Goal: Transaction & Acquisition: Purchase product/service

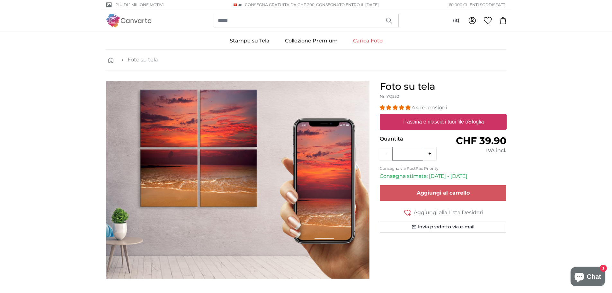
click at [476, 122] on u "Sfoglia" at bounding box center [476, 121] width 16 height 5
click at [476, 116] on input "Trascina e rilascia i tuoi file o Sfoglia" at bounding box center [443, 115] width 127 height 2
type input "**********"
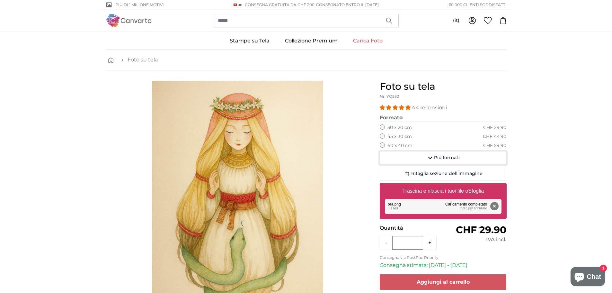
click at [440, 159] on span "Più formati" at bounding box center [447, 157] width 26 height 6
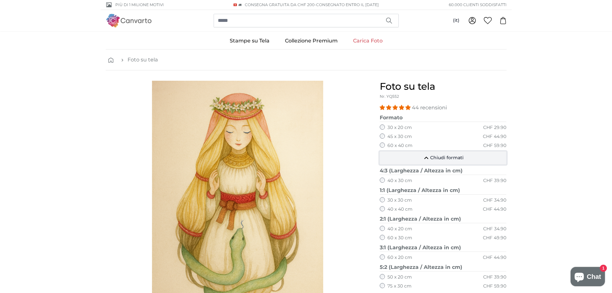
click at [440, 159] on span "Chiudi formati" at bounding box center [446, 157] width 33 height 6
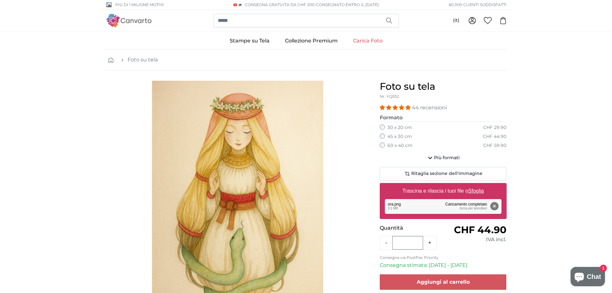
click at [381, 149] on fieldset "Formato 40 x 30 cm CHF 39.90 60 x 45 cm CHF 59.90 80 x 60 cm CHF 84.90 30 x 20 …" at bounding box center [443, 133] width 127 height 38
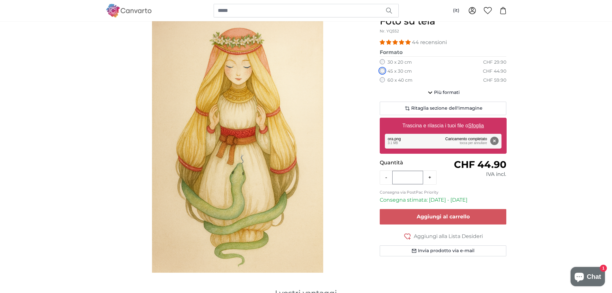
scroll to position [64, 0]
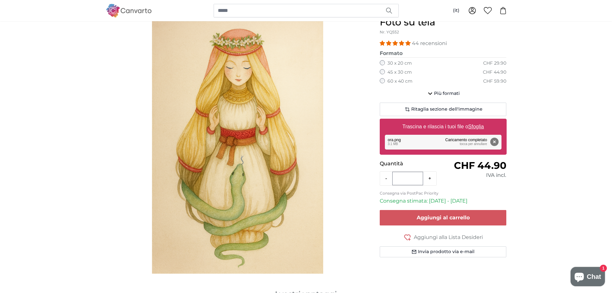
drag, startPoint x: 314, startPoint y: 159, endPoint x: 605, endPoint y: 86, distance: 299.9
click at [442, 92] on span "Più formati" at bounding box center [447, 93] width 26 height 6
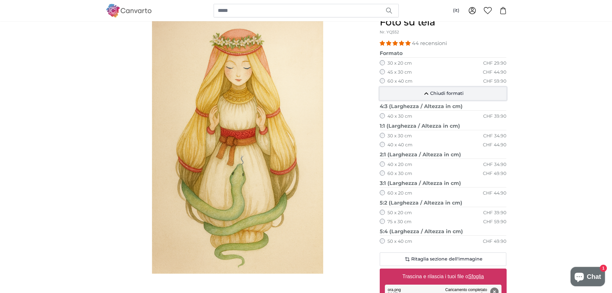
click at [431, 92] on span "Chiudi formati" at bounding box center [446, 93] width 33 height 6
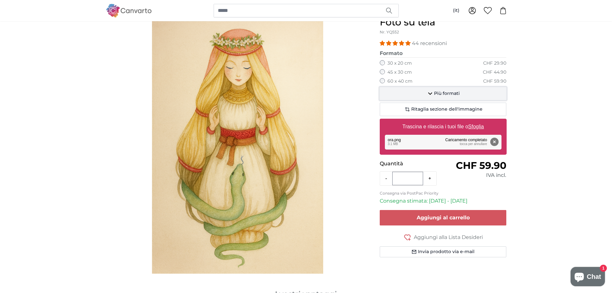
click at [440, 92] on span "Più formati" at bounding box center [447, 93] width 26 height 6
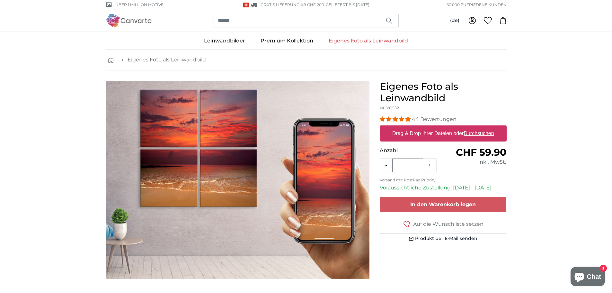
click at [434, 137] on label "Drag & Drop Ihrer Dateien oder Durchsuchen" at bounding box center [443, 133] width 107 height 13
click at [434, 127] on input "Drag & Drop Ihrer Dateien oder Durchsuchen" at bounding box center [443, 126] width 127 height 2
type input "**********"
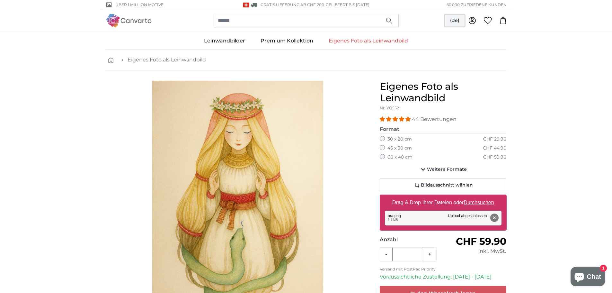
click at [461, 20] on button "(de)" at bounding box center [455, 21] width 20 height 12
click at [446, 69] on link "Italiano" at bounding box center [455, 72] width 57 height 12
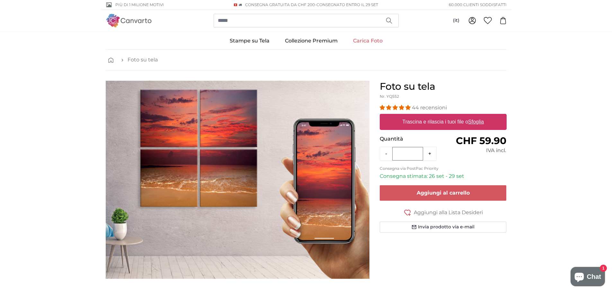
click at [440, 121] on label "Trascina e rilascia i tuoi file o Sfoglia" at bounding box center [442, 121] width 87 height 13
click at [440, 116] on input "Trascina e rilascia i tuoi file o Sfoglia" at bounding box center [443, 115] width 127 height 2
type input "**********"
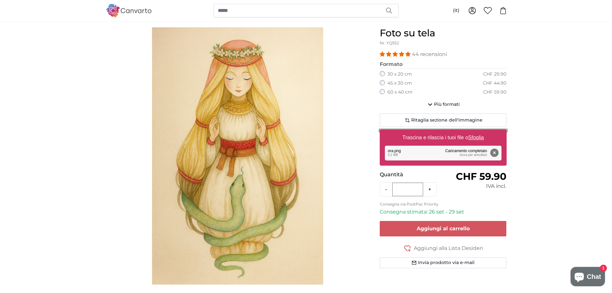
scroll to position [64, 0]
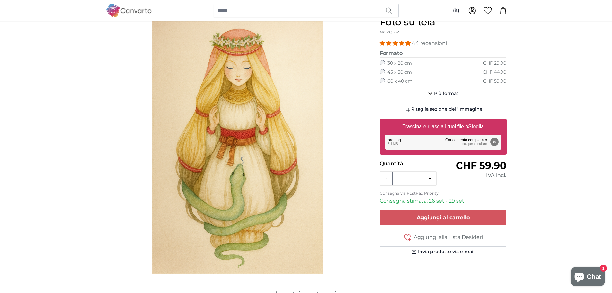
click at [251, 113] on img "1 of 1" at bounding box center [237, 144] width 171 height 257
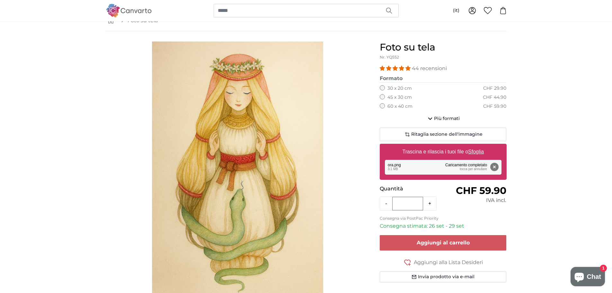
scroll to position [32, 0]
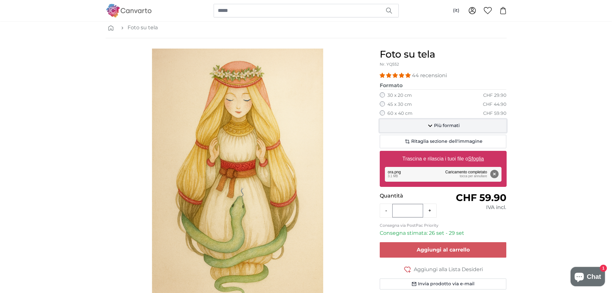
click at [455, 122] on button "Più formati" at bounding box center [443, 125] width 127 height 13
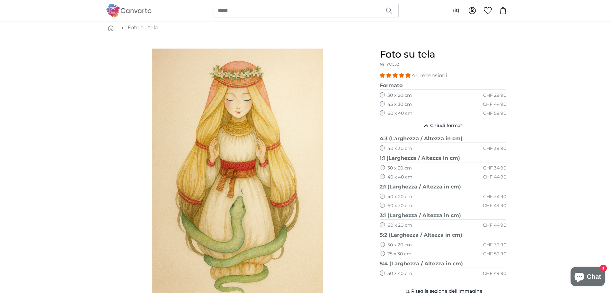
click at [378, 147] on div "Foto su tela Nr. YQ552 44 recensioni Formato 40 x 30 cm CHF 39.90 60 x 45 cm" at bounding box center [442, 251] width 137 height 406
click at [383, 150] on div "40 x 30 cm CHF 39.90" at bounding box center [443, 148] width 127 height 6
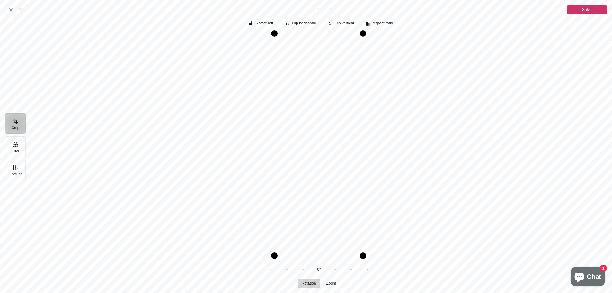
scroll to position [0, 0]
click at [10, 10] on icon "Pintura" at bounding box center [11, 9] width 3 height 3
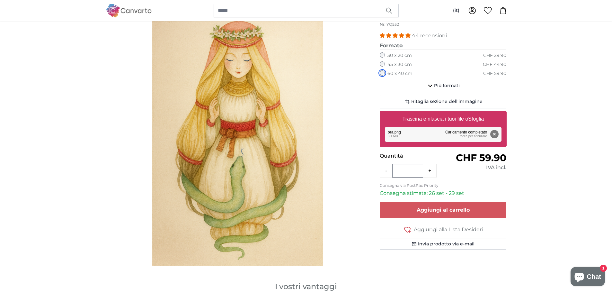
scroll to position [96, 0]
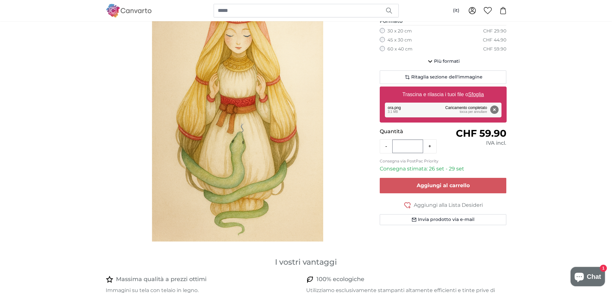
click at [249, 147] on img "1 of 1" at bounding box center [237, 112] width 171 height 257
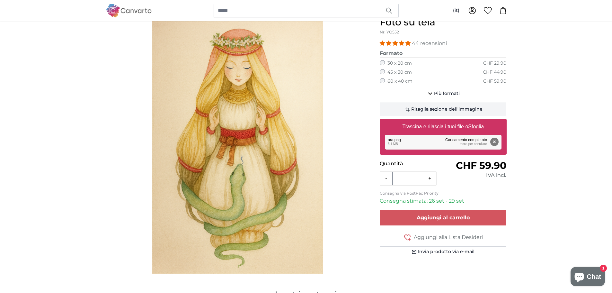
scroll to position [32, 0]
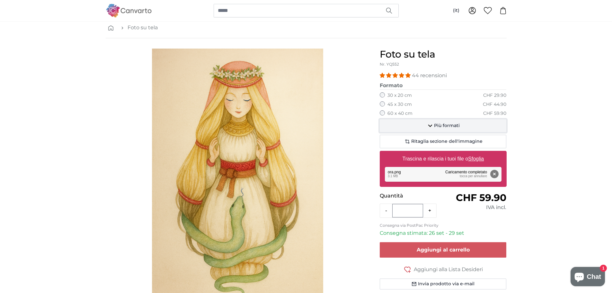
click at [443, 125] on span "Più formati" at bounding box center [447, 125] width 26 height 6
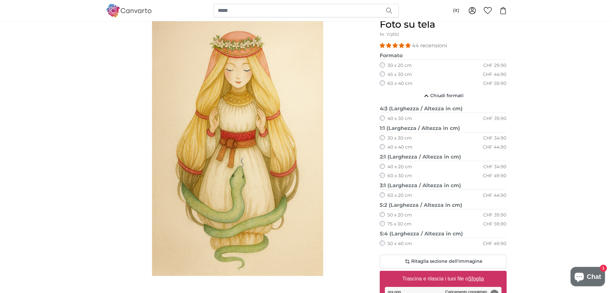
scroll to position [64, 0]
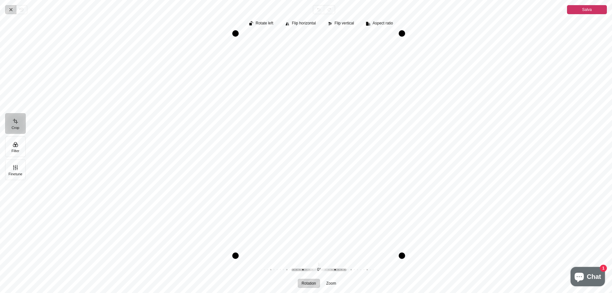
click at [14, 11] on span "Annulla" at bounding box center [10, 9] width 11 height 9
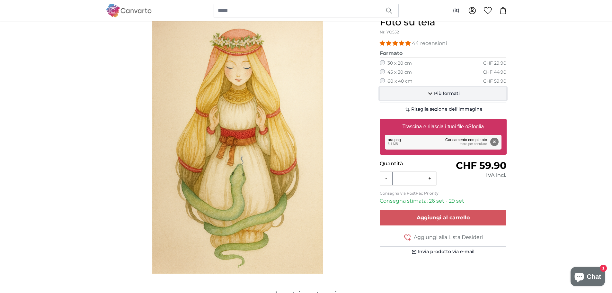
click at [429, 92] on icon "button" at bounding box center [430, 94] width 8 height 8
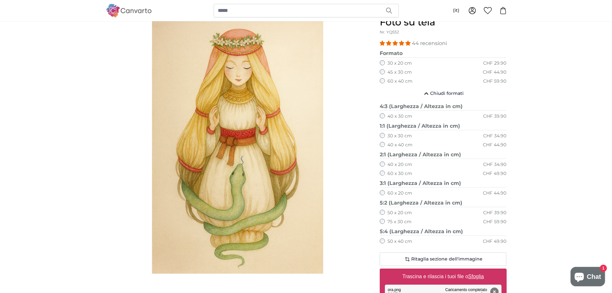
click at [382, 147] on div "40 x 40 cm CHF 44.90" at bounding box center [443, 145] width 127 height 6
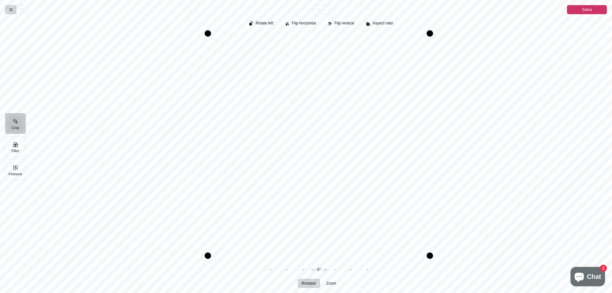
click at [13, 11] on icon "Pintura" at bounding box center [10, 9] width 5 height 5
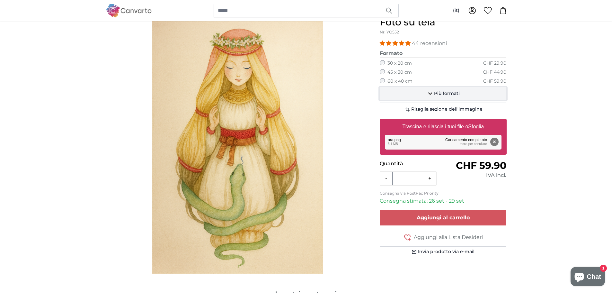
click at [433, 94] on icon "button" at bounding box center [430, 94] width 8 height 8
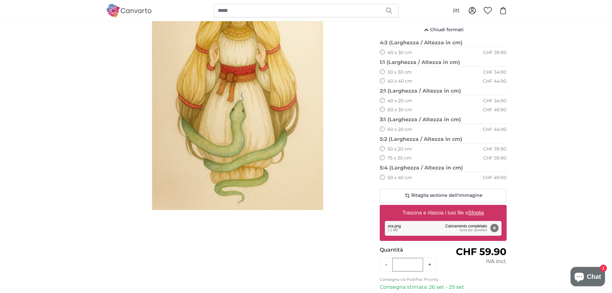
scroll to position [128, 0]
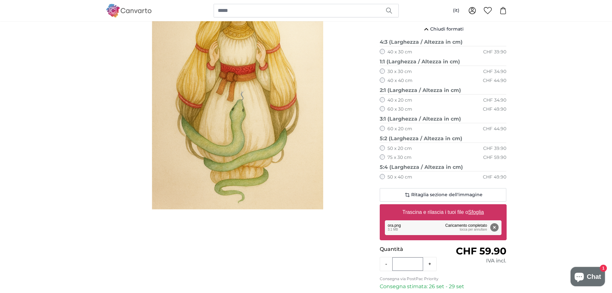
drag, startPoint x: 388, startPoint y: 162, endPoint x: 567, endPoint y: 163, distance: 179.8
click at [386, 110] on div "60 x 30 cm CHF 49.90" at bounding box center [443, 109] width 127 height 6
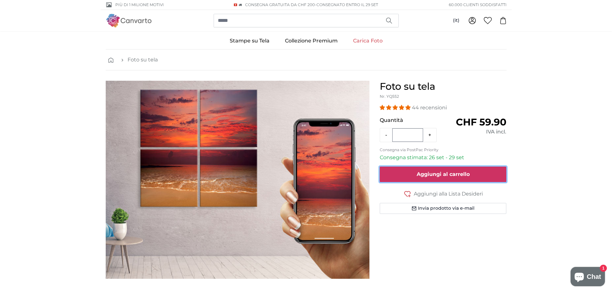
click at [423, 177] on span "Aggiungi al carrello" at bounding box center [442, 174] width 53 height 6
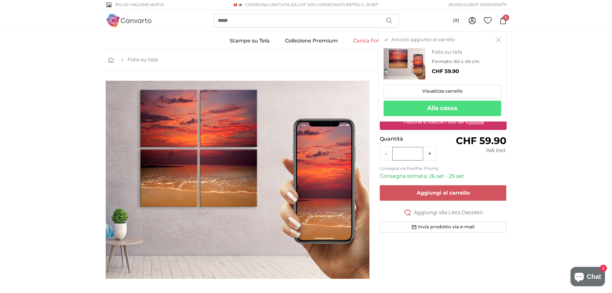
click at [496, 37] on icon "Chiudi" at bounding box center [497, 39] width 5 height 5
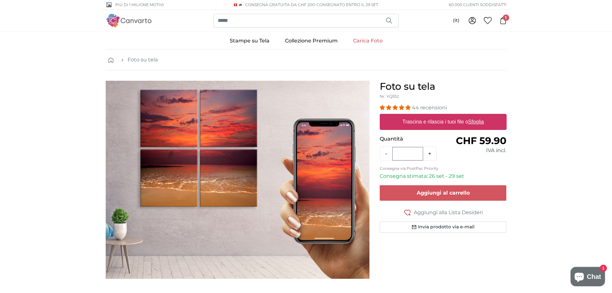
click at [507, 20] on span "1" at bounding box center [506, 17] width 6 height 6
click at [434, 124] on label "Trascina e rilascia i tuoi file o Sfoglia" at bounding box center [442, 121] width 87 height 13
click at [434, 116] on input "Trascina e rilascia i tuoi file o Sfoglia" at bounding box center [443, 115] width 127 height 2
type input "**********"
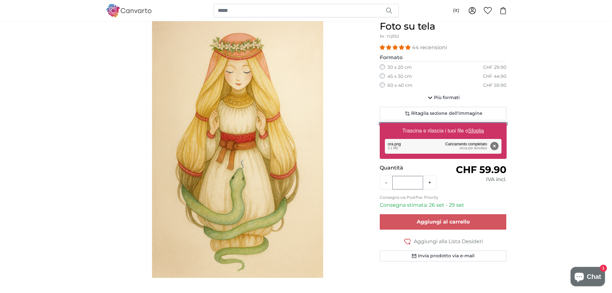
scroll to position [64, 0]
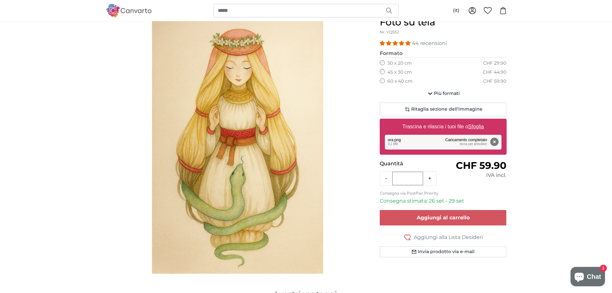
click at [232, 93] on img "1 of 1" at bounding box center [237, 144] width 171 height 257
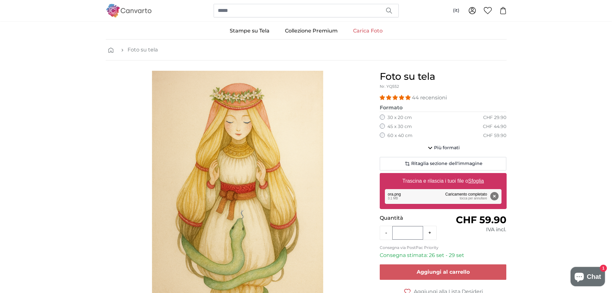
scroll to position [0, 0]
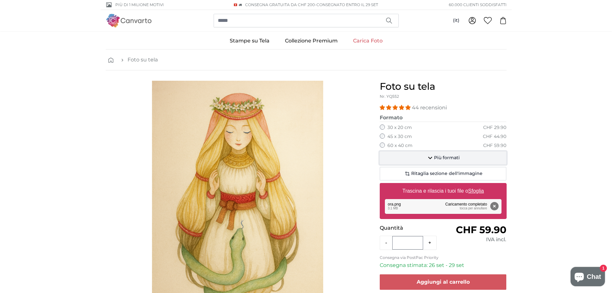
click at [443, 160] on span "Più formati" at bounding box center [447, 157] width 26 height 6
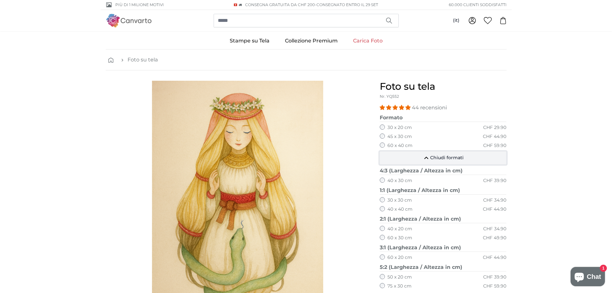
click at [442, 158] on span "Chiudi formati" at bounding box center [446, 157] width 33 height 6
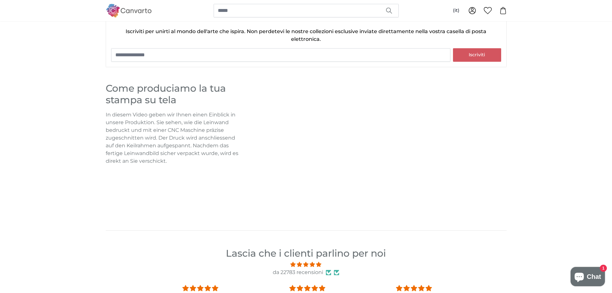
scroll to position [514, 0]
